Goal: Transaction & Acquisition: Purchase product/service

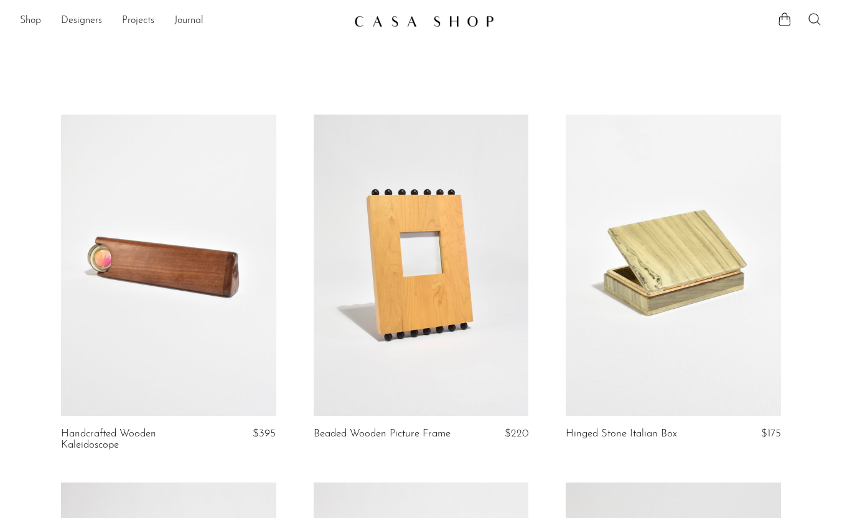
scroll to position [919, 0]
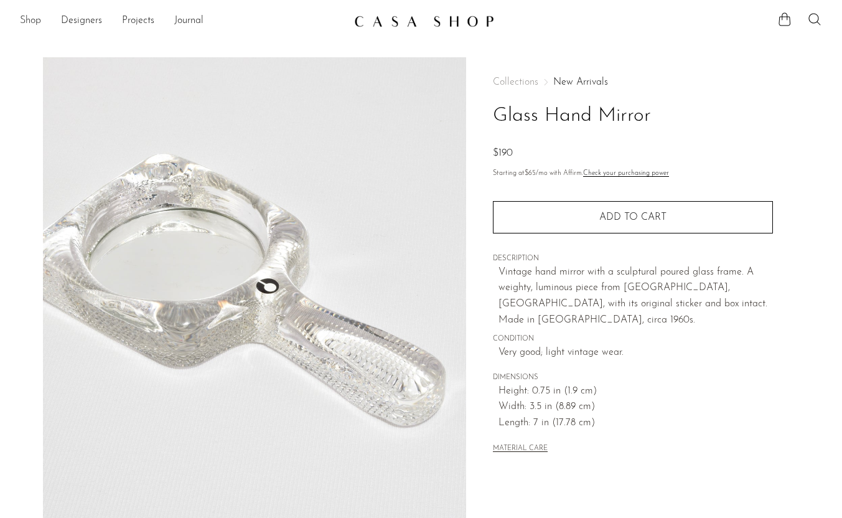
click at [34, 21] on link "Shop" at bounding box center [30, 21] width 21 height 16
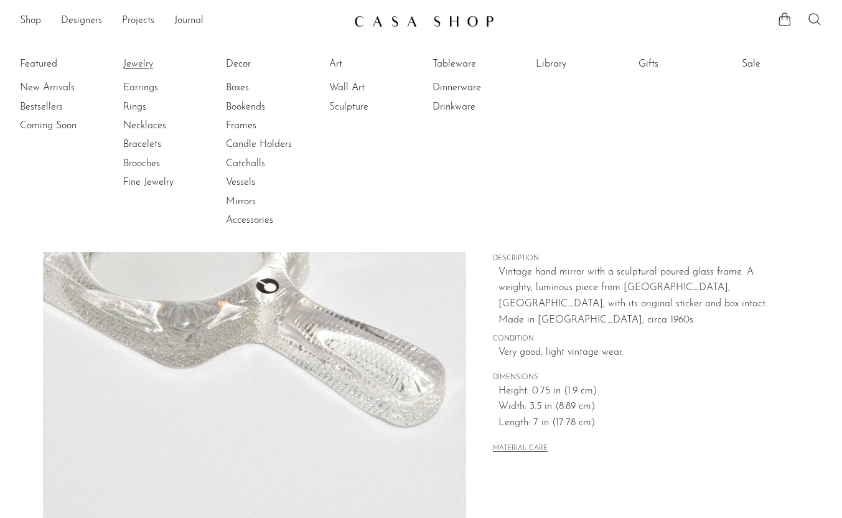
click at [141, 63] on link "Jewelry" at bounding box center [169, 64] width 93 height 14
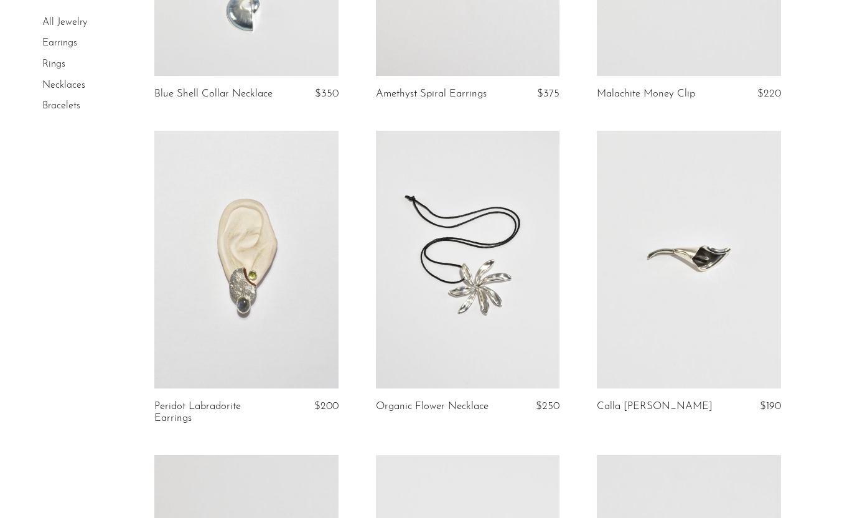
scroll to position [614, 0]
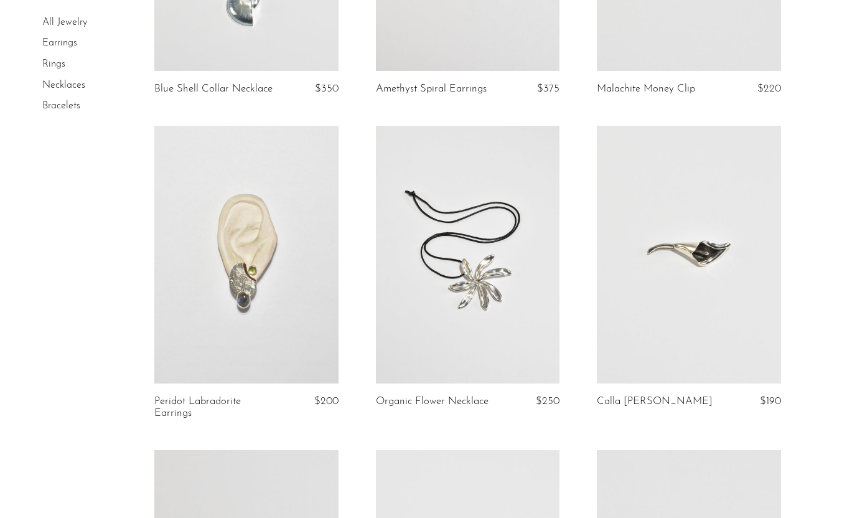
click at [495, 287] on link at bounding box center [468, 255] width 184 height 258
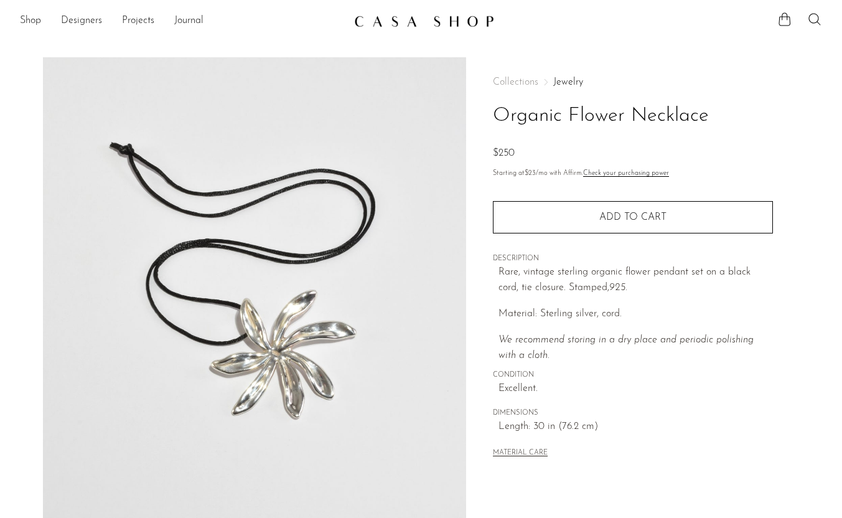
click at [606, 98] on div "Collections Jewelry Organic Flower Necklace $250" at bounding box center [633, 119] width 280 height 85
click at [607, 109] on h1 "Organic Flower Necklace" at bounding box center [633, 116] width 280 height 32
copy div "Organic Flower Necklace"
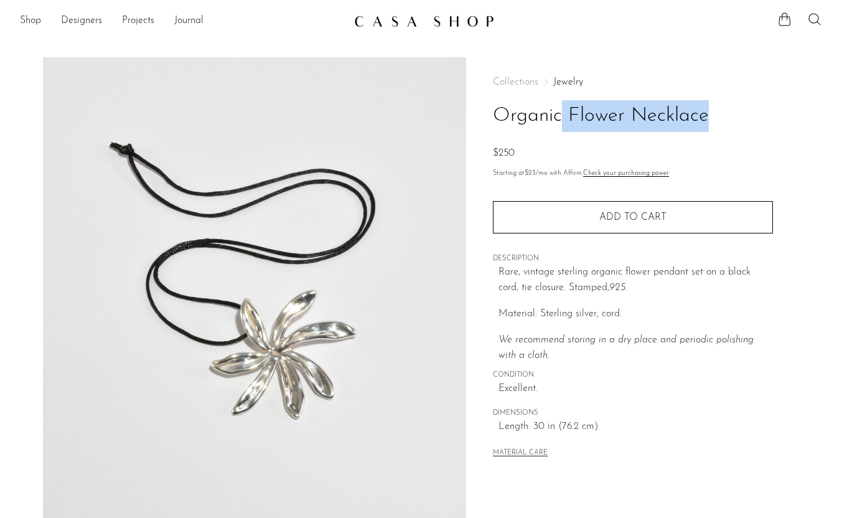
click at [783, 128] on div "Collections Jewelry Organic Flower Necklace $250 Starting at $23 /mo with Affir…" at bounding box center [632, 350] width 333 height 586
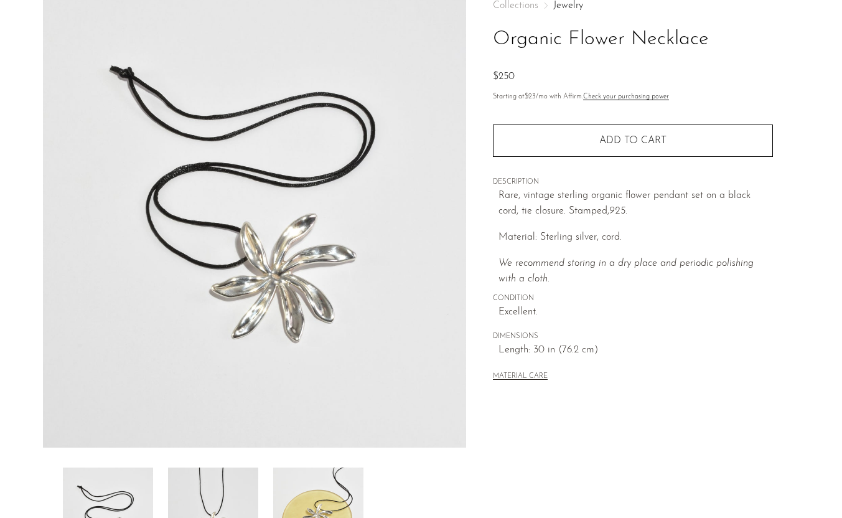
scroll to position [121, 0]
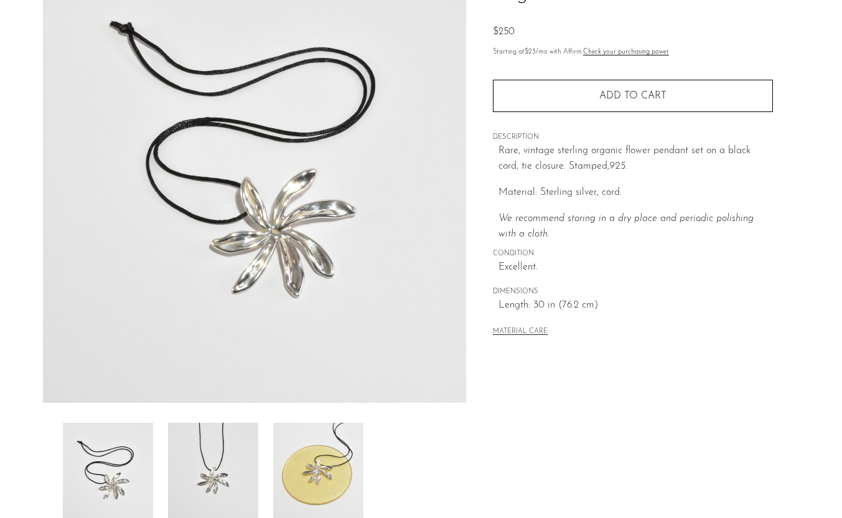
click at [187, 463] on img at bounding box center [213, 472] width 90 height 100
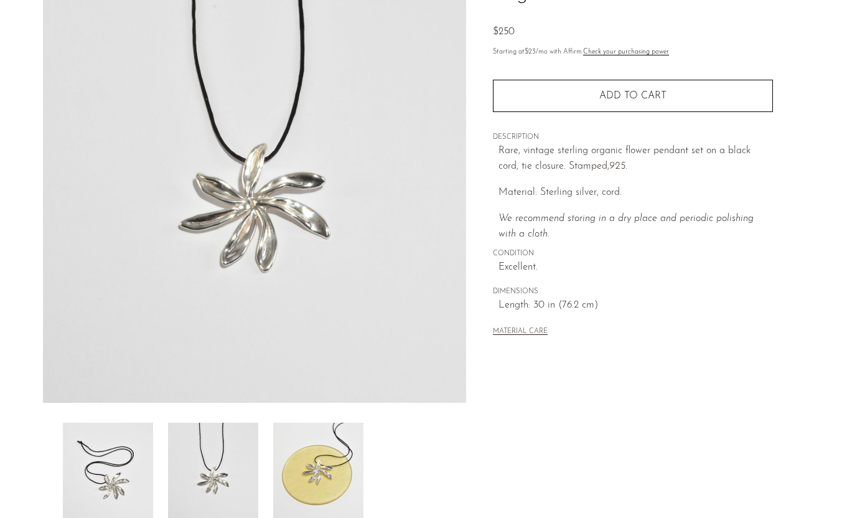
click at [317, 443] on img at bounding box center [318, 472] width 90 height 100
